Goal: Information Seeking & Learning: Learn about a topic

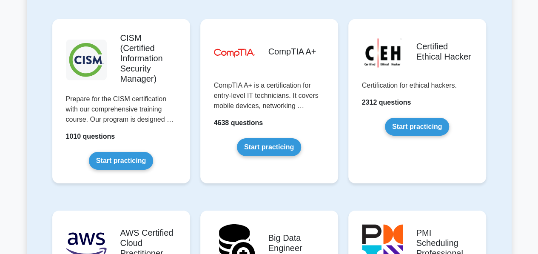
scroll to position [1292, 0]
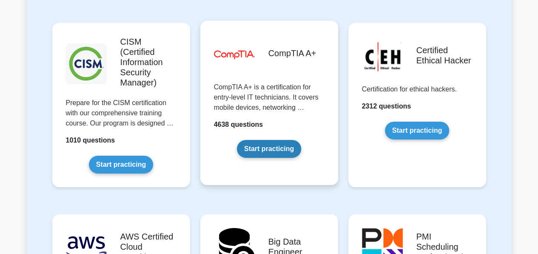
click at [253, 140] on link "Start practicing" at bounding box center [269, 149] width 64 height 18
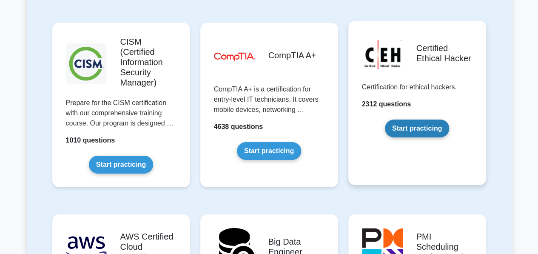
click at [264, 119] on link "Start practicing" at bounding box center [417, 128] width 64 height 18
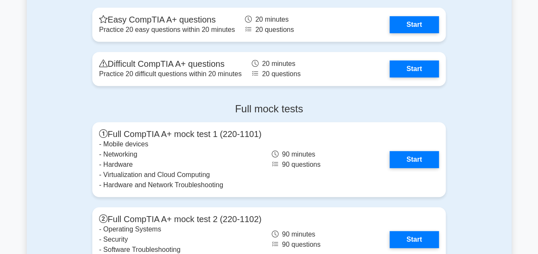
scroll to position [1802, 0]
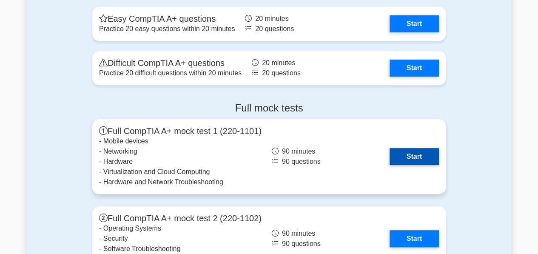
click at [389, 148] on link "Start" at bounding box center [413, 156] width 49 height 17
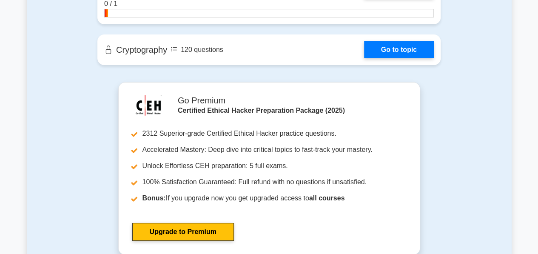
scroll to position [1547, 0]
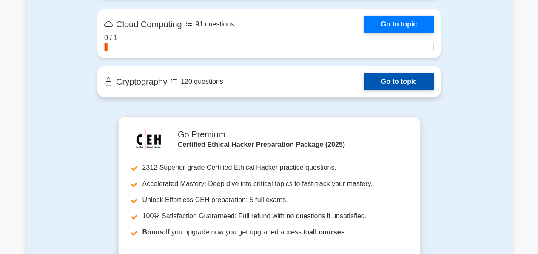
click at [410, 80] on link "Go to topic" at bounding box center [399, 81] width 70 height 17
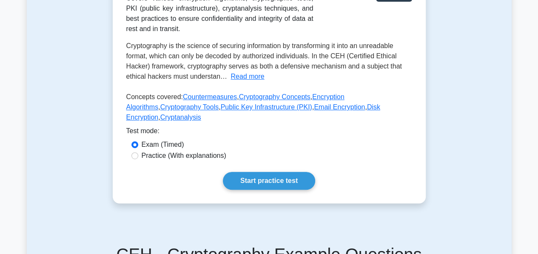
scroll to position [187, 0]
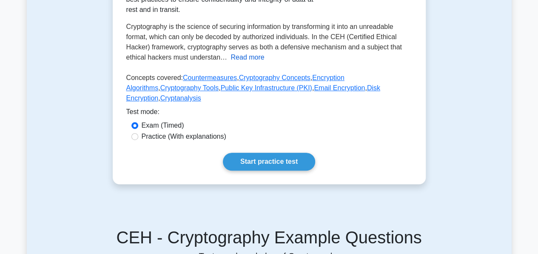
click at [254, 56] on button "Read more" at bounding box center [247, 57] width 34 height 10
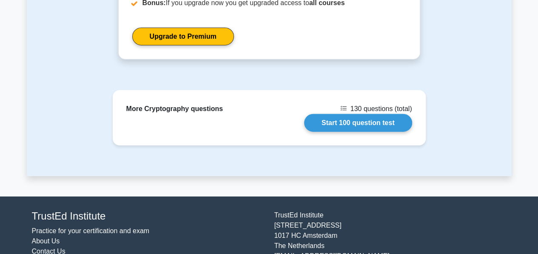
scroll to position [1111, 0]
